Goal: Information Seeking & Learning: Learn about a topic

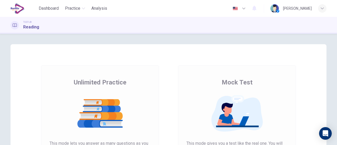
scroll to position [79, 0]
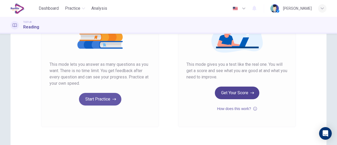
click at [242, 93] on button "Get Your Score" at bounding box center [237, 93] width 45 height 13
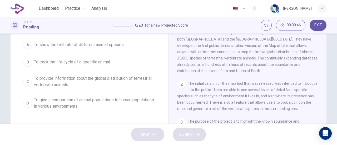
scroll to position [0, 0]
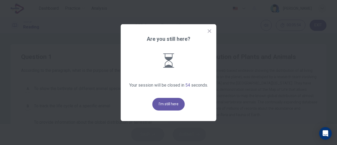
click at [209, 33] on icon at bounding box center [209, 30] width 5 height 5
click at [210, 29] on icon at bounding box center [209, 30] width 5 height 5
click at [166, 107] on button "I'm still here" at bounding box center [168, 104] width 32 height 13
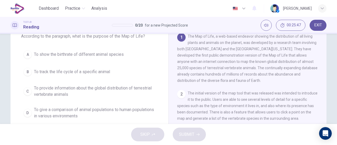
scroll to position [26, 0]
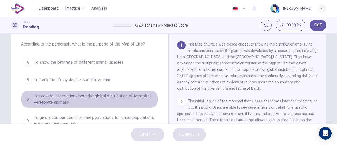
click at [138, 94] on span "To provide information about the global distribution of terrestrial vertebrate …" at bounding box center [95, 99] width 122 height 13
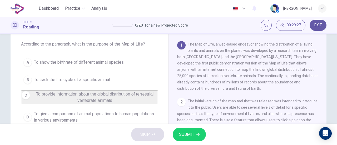
click at [192, 136] on span "SUBMIT" at bounding box center [186, 134] width 15 height 7
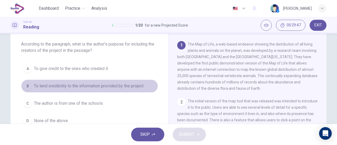
click at [125, 85] on span "To lend credibility to the information provided by the project" at bounding box center [89, 86] width 110 height 6
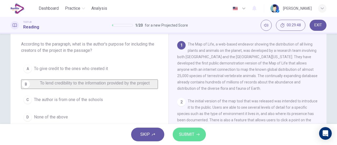
click at [179, 128] on button "SUBMIT" at bounding box center [189, 135] width 33 height 14
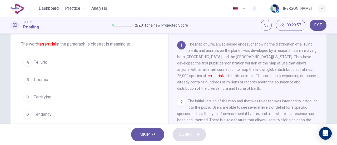
click at [43, 61] on span "Telluric" at bounding box center [40, 62] width 13 height 6
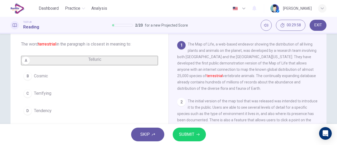
click at [200, 134] on button "SUBMIT" at bounding box center [189, 135] width 33 height 14
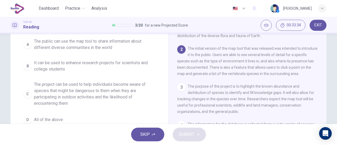
click at [126, 97] on span "The project can be used to help individuals become aware of species that might …" at bounding box center [95, 93] width 122 height 25
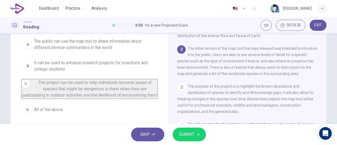
click at [192, 131] on span "SUBMIT" at bounding box center [186, 134] width 15 height 7
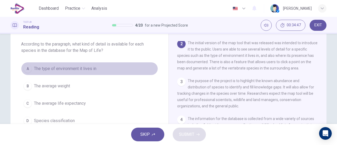
click at [99, 70] on button "A The type of environment it lives in" at bounding box center [89, 68] width 137 height 13
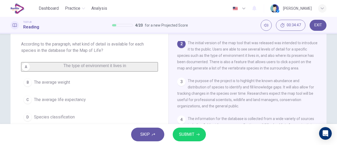
click at [189, 135] on span "SUBMIT" at bounding box center [186, 134] width 15 height 7
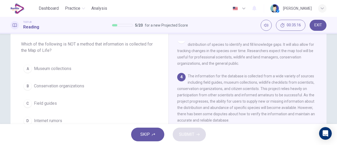
scroll to position [107, 0]
click at [53, 118] on span "Internet rumors" at bounding box center [48, 121] width 28 height 6
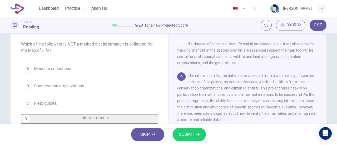
click at [202, 134] on button "SUBMIT" at bounding box center [189, 135] width 33 height 14
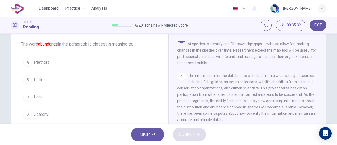
scroll to position [97, 0]
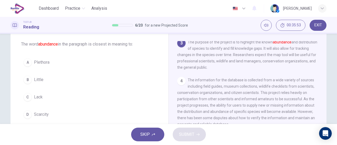
click at [43, 65] on span "Plethora" at bounding box center [42, 62] width 16 height 6
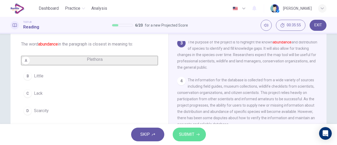
click at [178, 134] on button "SUBMIT" at bounding box center [189, 135] width 33 height 14
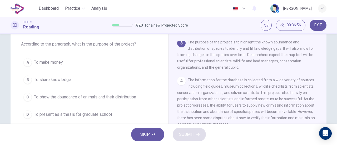
click at [133, 96] on span "To show the abundance of animals and their distribution" at bounding box center [85, 97] width 102 height 6
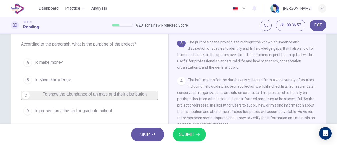
click at [186, 131] on span "SUBMIT" at bounding box center [186, 134] width 15 height 7
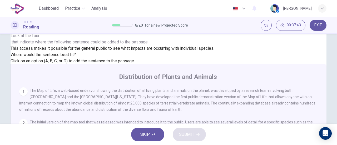
scroll to position [65, 0]
click at [199, 133] on button "SUBMIT" at bounding box center [189, 135] width 33 height 14
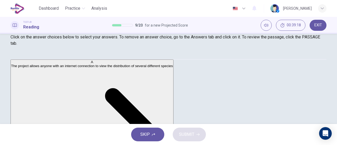
scroll to position [61, 0]
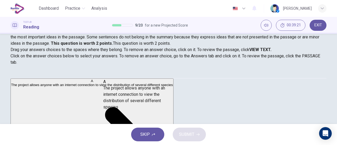
drag, startPoint x: 71, startPoint y: 93, endPoint x: 155, endPoint y: 98, distance: 84.9
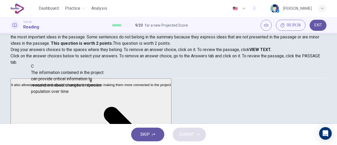
scroll to position [51, 0]
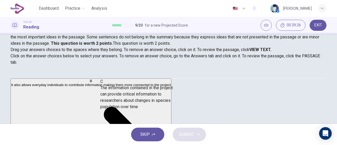
drag, startPoint x: 73, startPoint y: 91, endPoint x: 155, endPoint y: 110, distance: 84.5
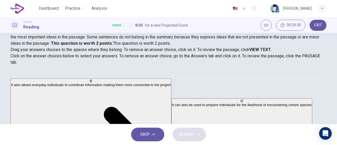
scroll to position [0, 0]
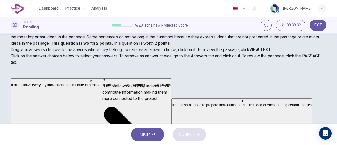
drag, startPoint x: 79, startPoint y: 103, endPoint x: 168, endPoint y: 105, distance: 89.0
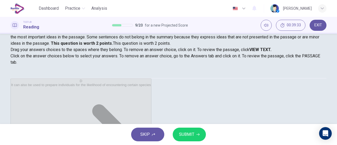
click at [193, 135] on span "SUBMIT" at bounding box center [186, 134] width 15 height 7
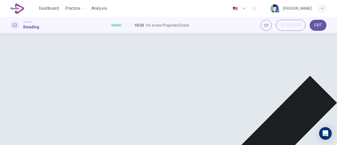
scroll to position [114, 0]
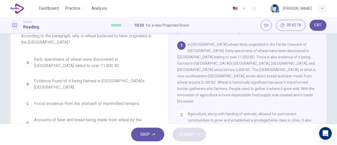
scroll to position [26, 0]
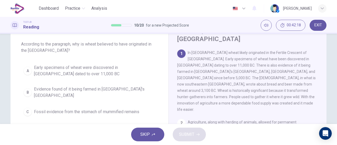
click at [131, 69] on span "Early specimens of wheat were discovered in [GEOGRAPHIC_DATA] dated to over 11,…" at bounding box center [95, 71] width 122 height 13
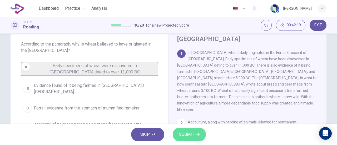
click at [186, 135] on span "SUBMIT" at bounding box center [186, 134] width 15 height 7
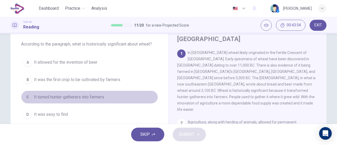
click at [107, 94] on button "C It turned hunter-gatherers into farmers" at bounding box center [89, 97] width 137 height 13
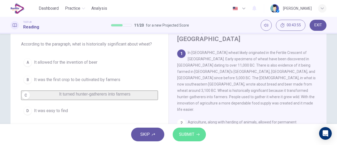
click at [184, 137] on span "SUBMIT" at bounding box center [186, 134] width 15 height 7
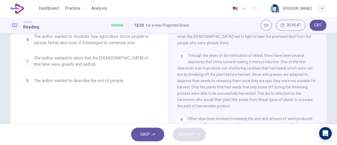
scroll to position [53, 0]
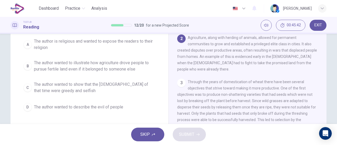
click at [76, 63] on span "The author wanted to illustrate how agriculture drove people to pursue fertile …" at bounding box center [95, 66] width 122 height 13
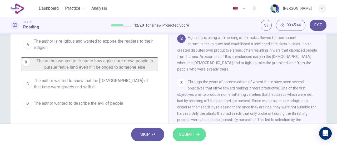
click at [199, 134] on icon "button" at bounding box center [197, 135] width 3 height 2
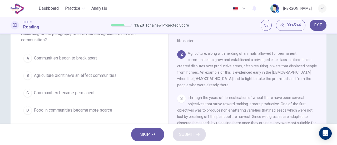
scroll to position [26, 0]
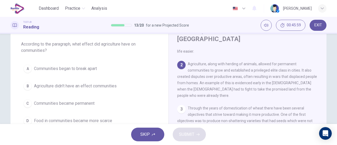
click at [96, 71] on span "Communities began to break apart" at bounding box center [65, 69] width 63 height 6
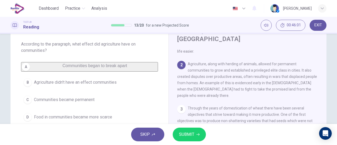
click at [200, 131] on button "SUBMIT" at bounding box center [189, 135] width 33 height 14
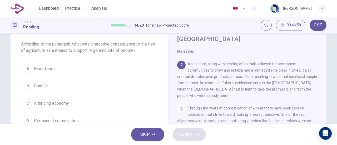
click at [34, 89] on span "Conflict" at bounding box center [41, 86] width 14 height 6
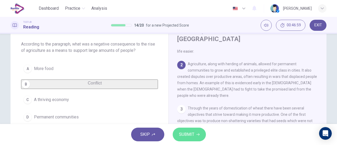
click at [192, 131] on span "SUBMIT" at bounding box center [186, 134] width 15 height 7
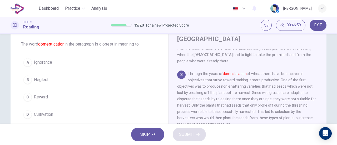
scroll to position [97, 0]
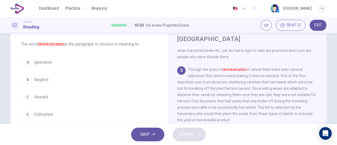
click at [46, 116] on span "Cultivation" at bounding box center [43, 114] width 19 height 6
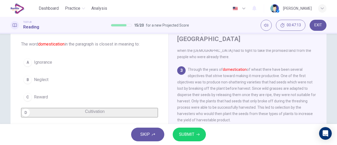
click at [177, 135] on button "SUBMIT" at bounding box center [189, 135] width 33 height 14
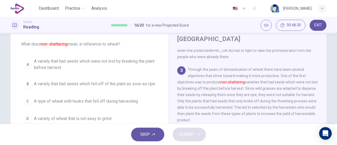
click at [124, 60] on span "A variety that had seeds which were not lost by breaking the plant before harve…" at bounding box center [95, 64] width 122 height 13
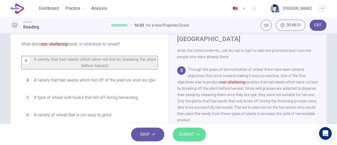
click at [198, 135] on icon "button" at bounding box center [197, 134] width 3 height 3
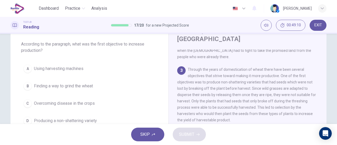
click at [86, 118] on span "Producing a non-shattering variety" at bounding box center [65, 121] width 63 height 6
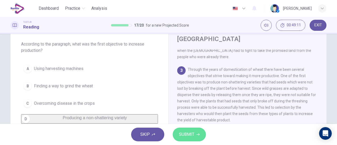
click at [193, 132] on span "SUBMIT" at bounding box center [186, 134] width 15 height 7
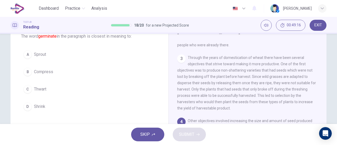
scroll to position [26, 0]
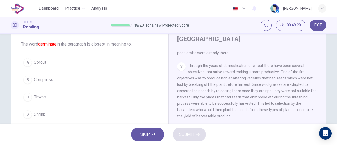
click at [48, 64] on button "A Sprout" at bounding box center [89, 62] width 137 height 13
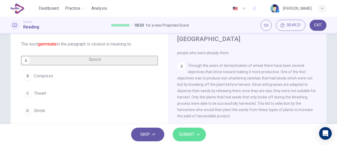
click at [176, 134] on button "SUBMIT" at bounding box center [189, 135] width 33 height 14
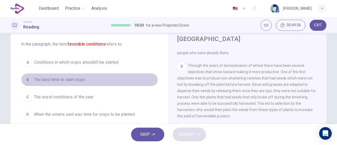
click at [76, 81] on span "The best time to start crops" at bounding box center [59, 80] width 51 height 6
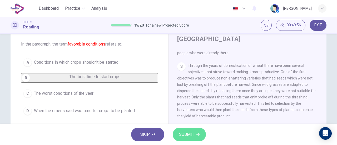
click at [187, 133] on span "SUBMIT" at bounding box center [186, 134] width 15 height 7
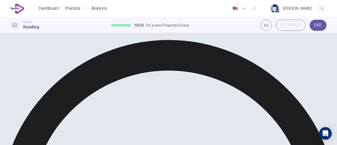
scroll to position [0, 0]
